Goal: Navigation & Orientation: Find specific page/section

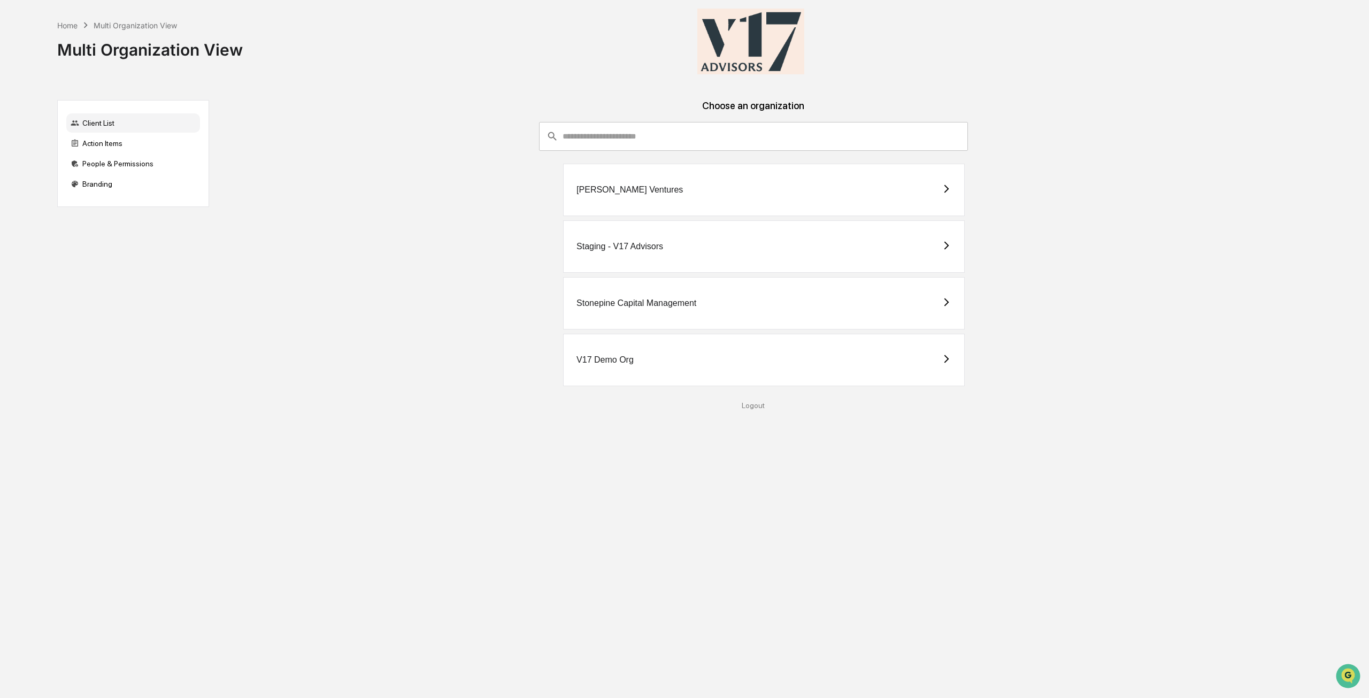
click at [693, 201] on div "[PERSON_NAME] Ventures" at bounding box center [764, 190] width 402 height 52
click at [728, 305] on div "Stonepine Capital Management" at bounding box center [764, 303] width 402 height 52
click at [661, 260] on div "Staging - V17 Advisors" at bounding box center [764, 246] width 402 height 52
